Goal: Share content: Share content

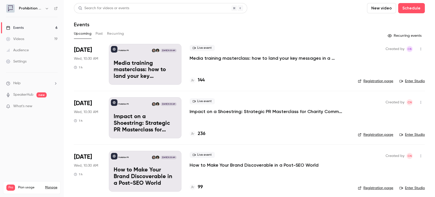
click at [99, 36] on button "Past" at bounding box center [99, 34] width 7 height 8
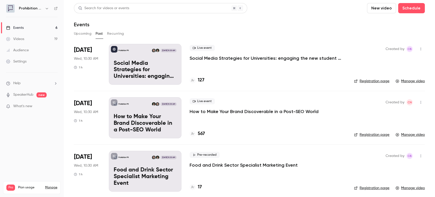
click at [241, 111] on p "How to Make Your Brand Discoverable in a Post-SEO World" at bounding box center [254, 111] width 129 height 6
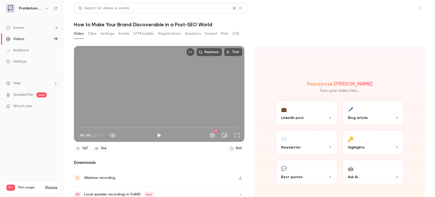
click at [400, 12] on button "Share" at bounding box center [403, 8] width 20 height 10
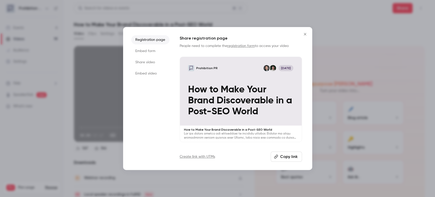
click at [288, 156] on button "Copy link" at bounding box center [286, 156] width 31 height 10
click at [304, 34] on icon "Close" at bounding box center [305, 34] width 6 height 4
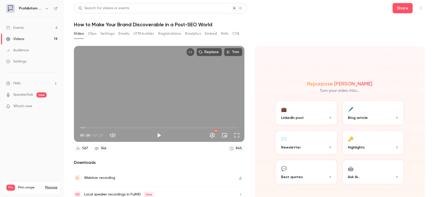
click at [54, 147] on nav "Prohibition PR Events 6 Videos 19 Audience Settings Help SpeakerHub new What's …" at bounding box center [32, 98] width 64 height 197
click at [27, 193] on div "Pro Plan usage Manage Videos 19 / 300 Monthly registrants 493 / 600" at bounding box center [32, 187] width 58 height 13
